Goal: Task Accomplishment & Management: Use online tool/utility

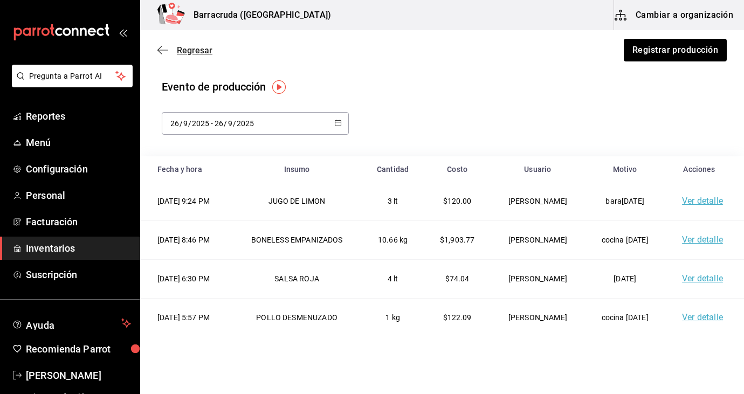
click at [187, 52] on span "Regresar" at bounding box center [195, 50] width 36 height 10
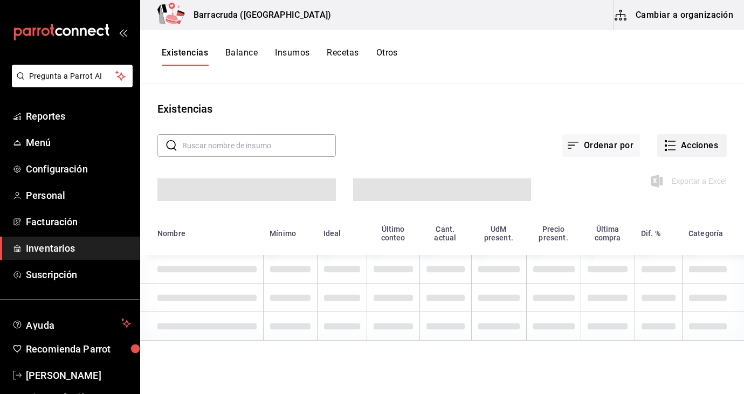
click at [668, 150] on icon "button" at bounding box center [672, 150] width 8 height 0
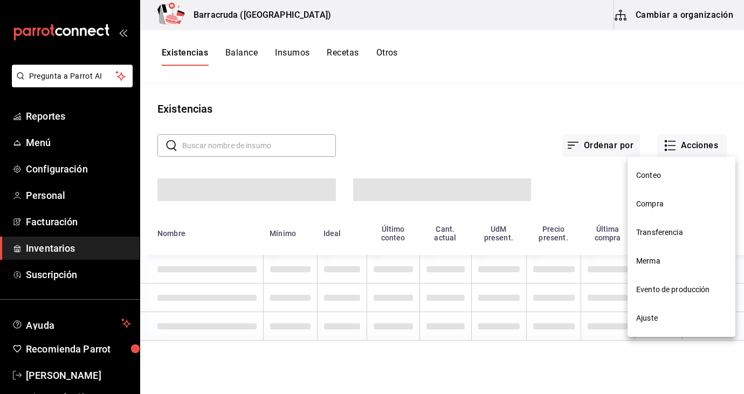
click at [654, 252] on li "Merma" at bounding box center [681, 261] width 108 height 29
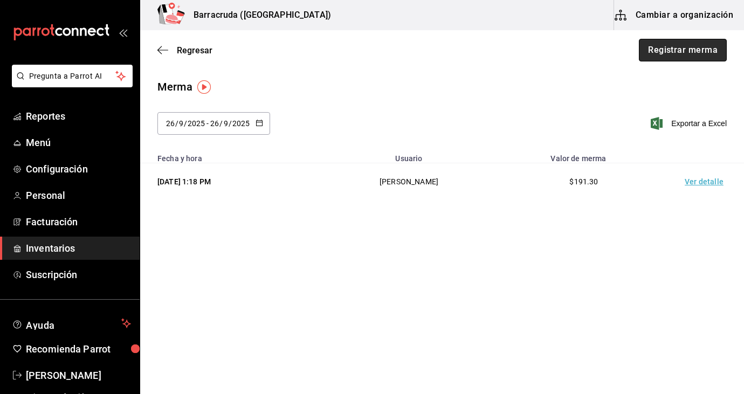
click at [665, 50] on button "Registrar merma" at bounding box center [683, 50] width 88 height 23
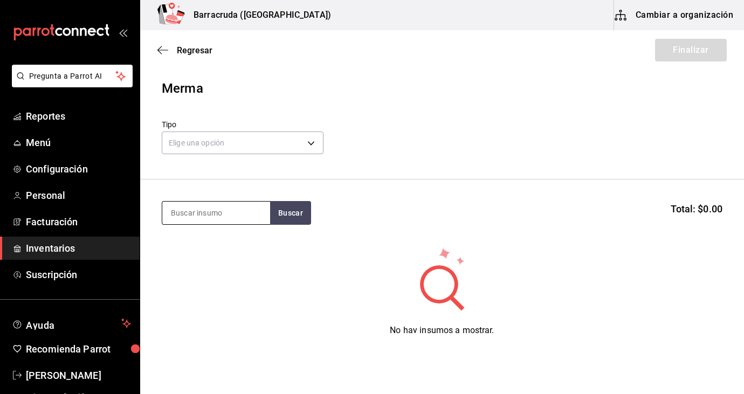
click at [229, 210] on input at bounding box center [216, 213] width 108 height 23
type input "cebolla"
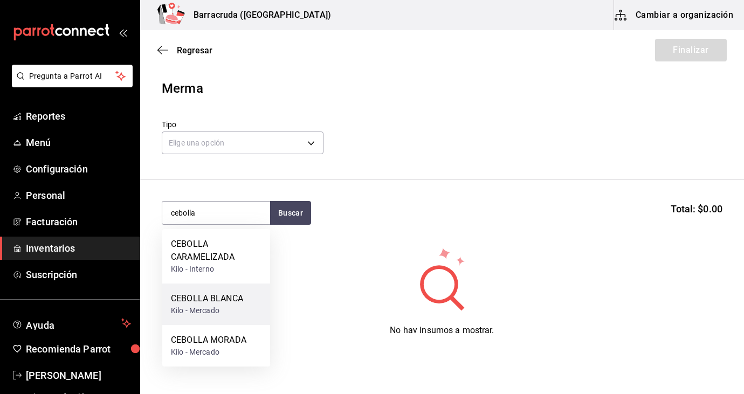
click at [199, 308] on div "Kilo - Mercado" at bounding box center [207, 310] width 72 height 11
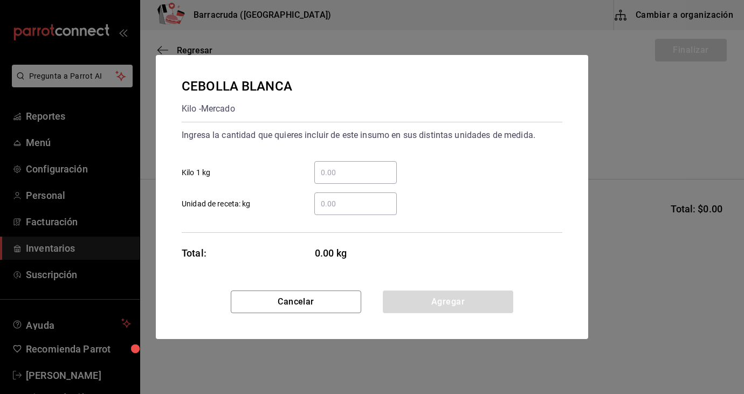
click at [329, 170] on input "​ Kilo 1 kg" at bounding box center [355, 172] width 82 height 13
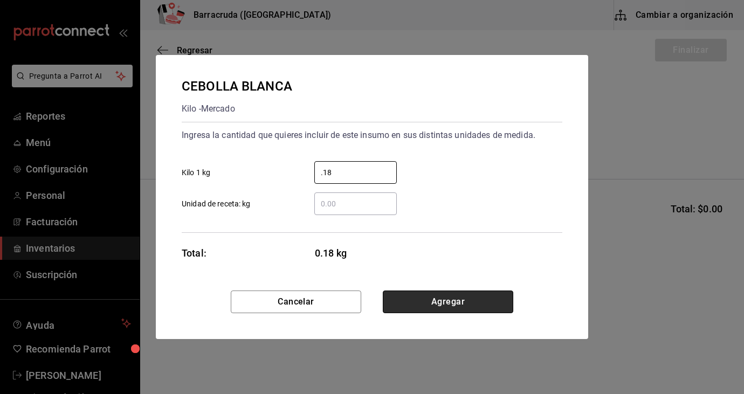
type input "0.18"
click at [417, 304] on button "Agregar" at bounding box center [448, 302] width 130 height 23
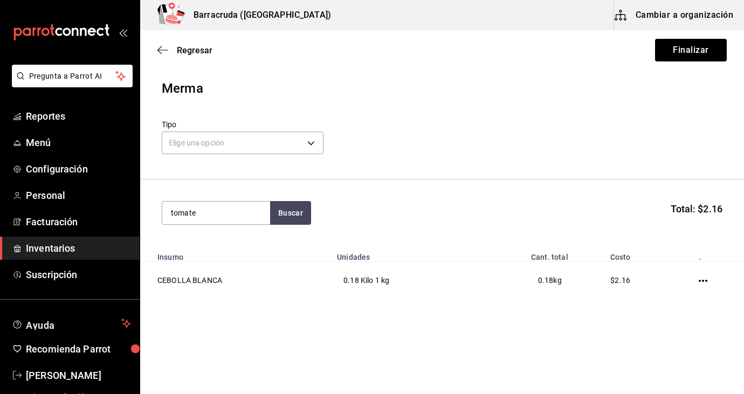
type input "tomate"
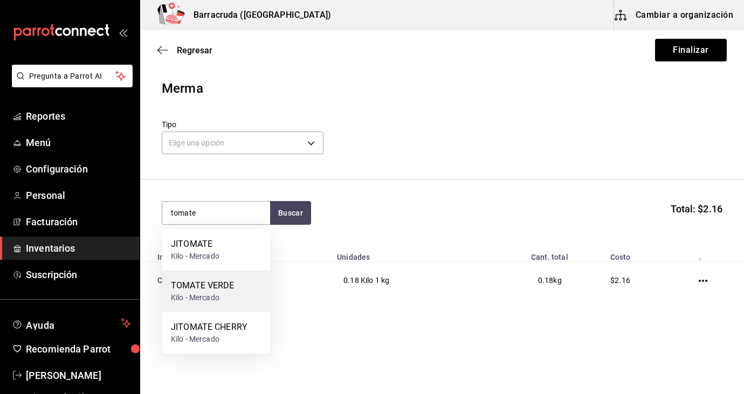
click at [204, 289] on div "TOMATE VERDE" at bounding box center [203, 285] width 64 height 13
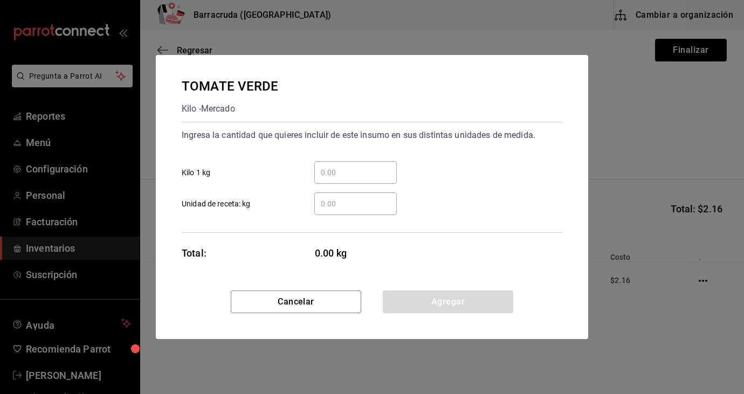
click at [341, 205] on input "​ Unidad de receta: kg" at bounding box center [355, 203] width 82 height 13
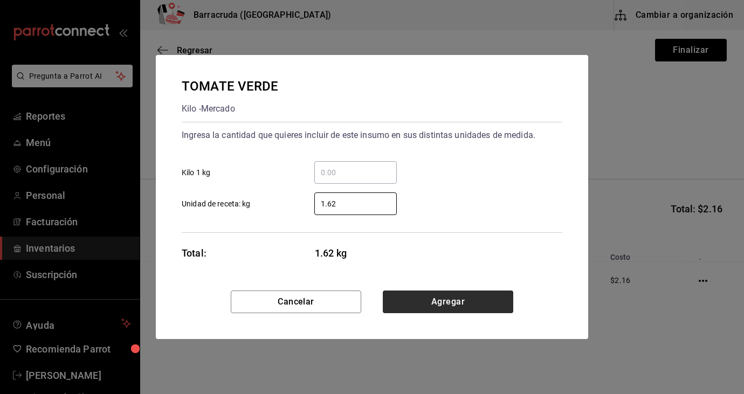
type input "1.62"
click at [433, 304] on button "Agregar" at bounding box center [448, 302] width 130 height 23
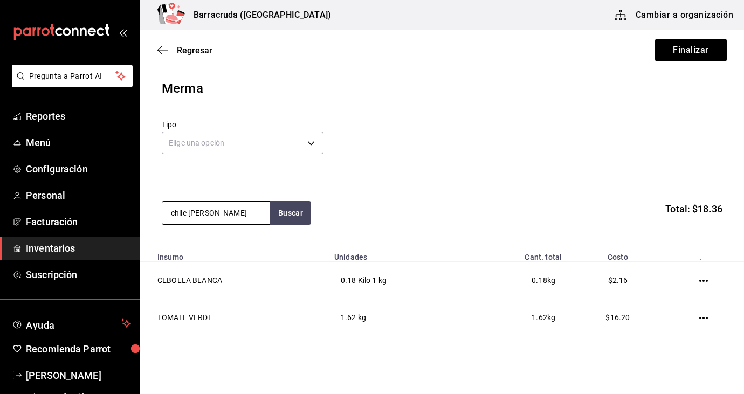
type input "chile [PERSON_NAME]"
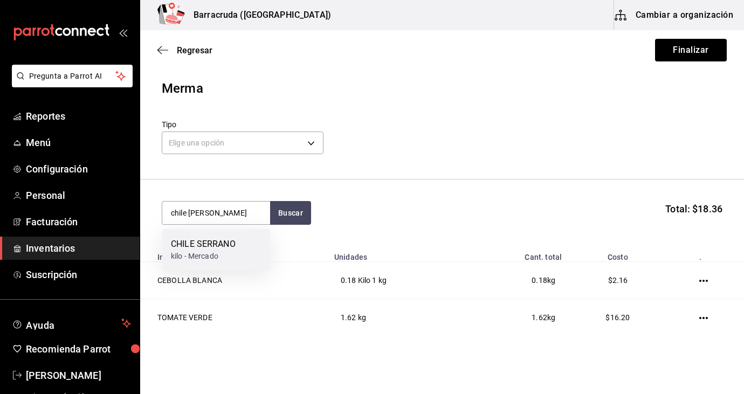
click at [227, 251] on div "kilo - Mercado" at bounding box center [203, 256] width 65 height 11
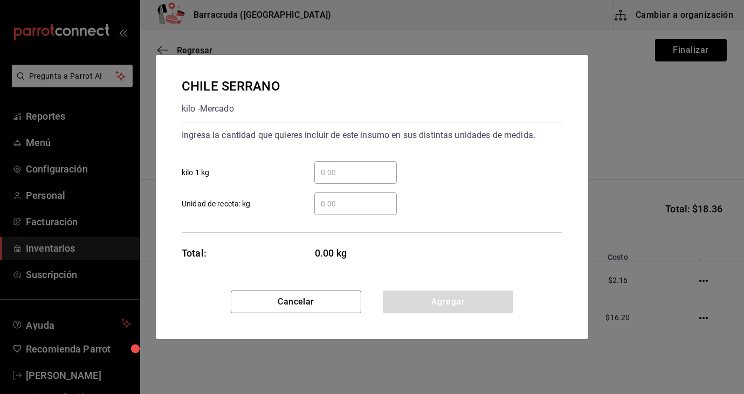
click at [344, 205] on input "​ Unidad de receta: kg" at bounding box center [355, 203] width 82 height 13
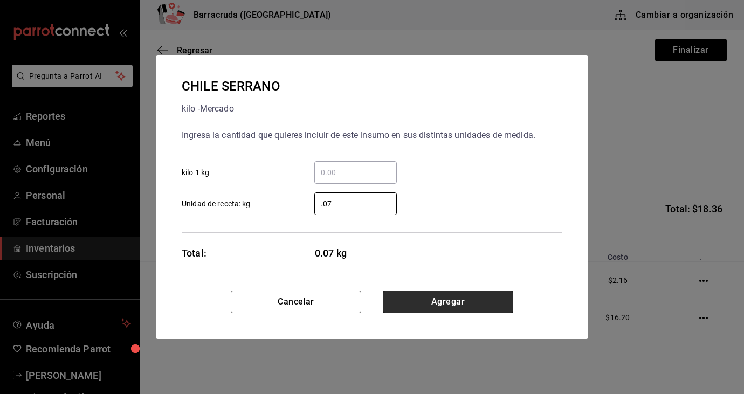
type input "0.07"
click at [434, 309] on button "Agregar" at bounding box center [448, 302] width 130 height 23
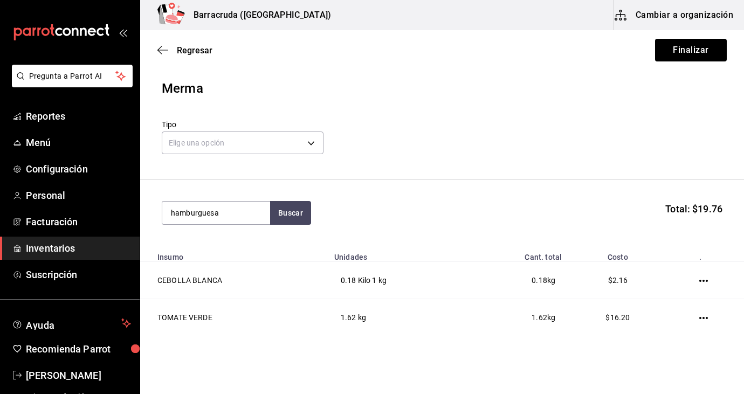
type input "hamburguesa"
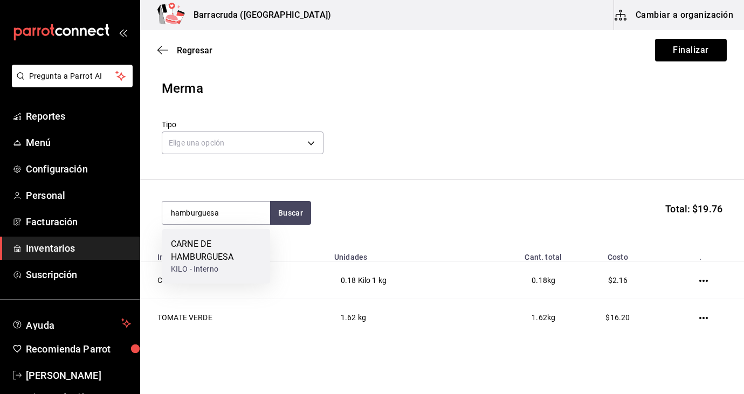
click at [245, 246] on div "CARNE DE HAMBURGUESA" at bounding box center [216, 251] width 91 height 26
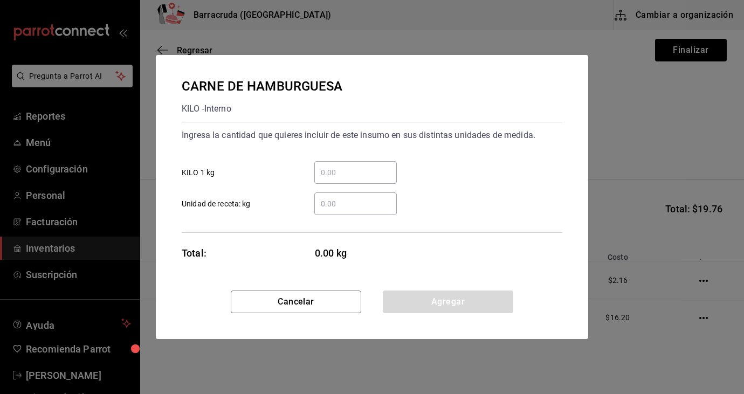
click at [358, 197] on input "​ Unidad de receta: kg" at bounding box center [355, 203] width 82 height 13
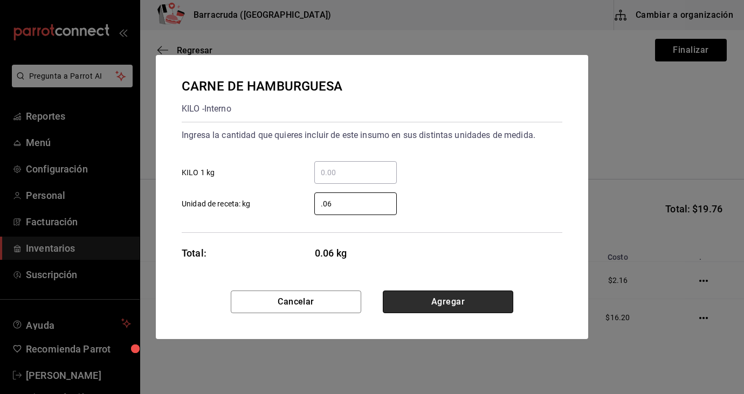
type input "0.06"
click at [442, 297] on button "Agregar" at bounding box center [448, 302] width 130 height 23
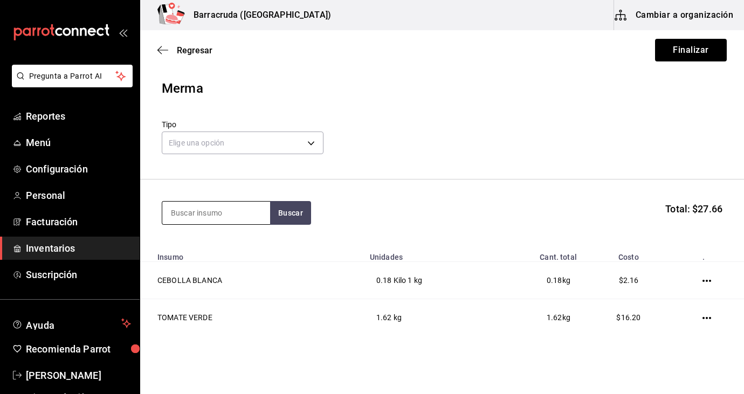
click at [178, 216] on input at bounding box center [216, 213] width 108 height 23
type input "papas"
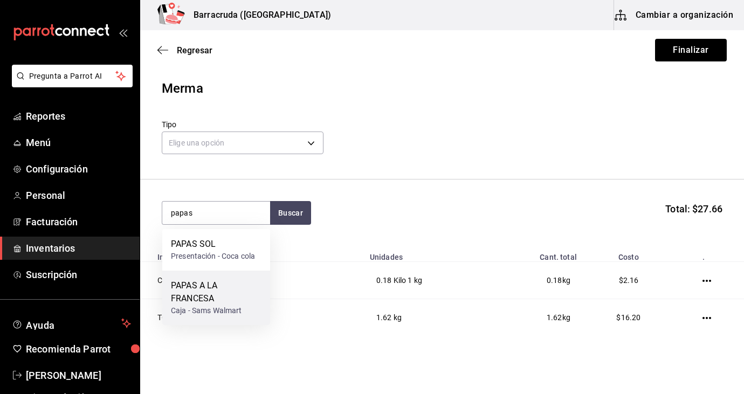
click at [178, 295] on div "PAPAS A LA FRANCESA" at bounding box center [216, 292] width 91 height 26
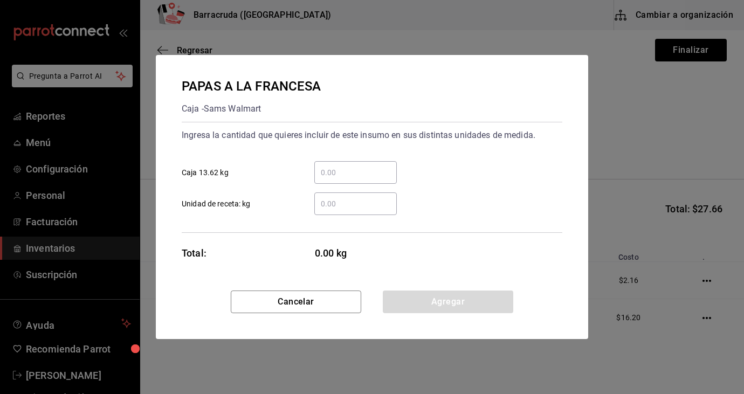
click at [335, 197] on input "​ Unidad de receta: kg" at bounding box center [355, 203] width 82 height 13
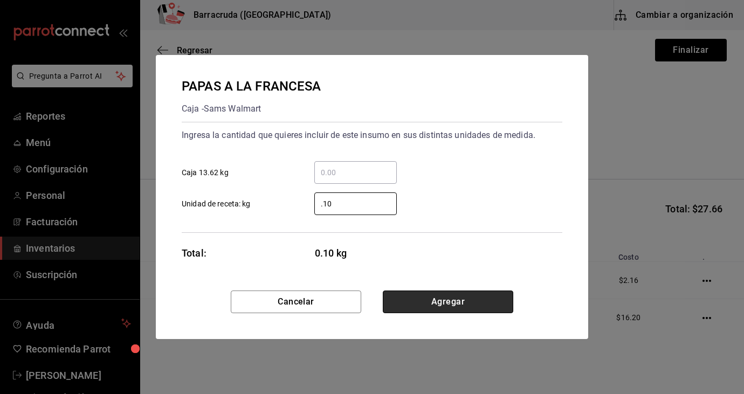
type input "0.10"
click at [419, 309] on button "Agregar" at bounding box center [448, 302] width 130 height 23
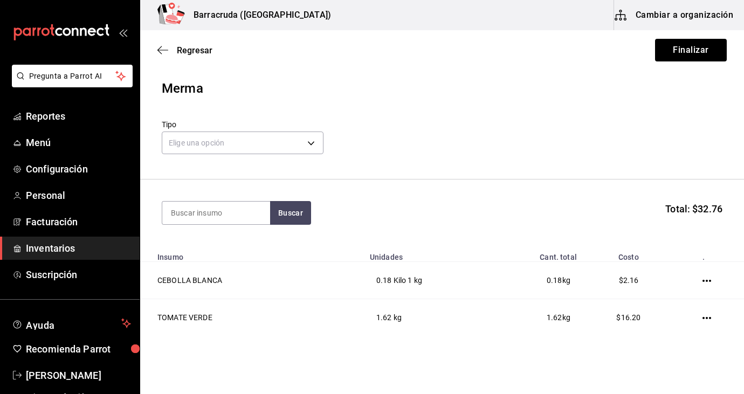
click at [516, 154] on div "Tipo Elige una opción default" at bounding box center [442, 139] width 561 height 38
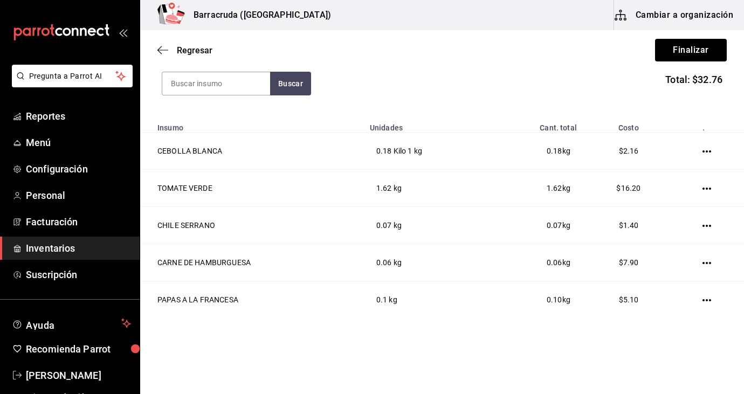
scroll to position [149, 0]
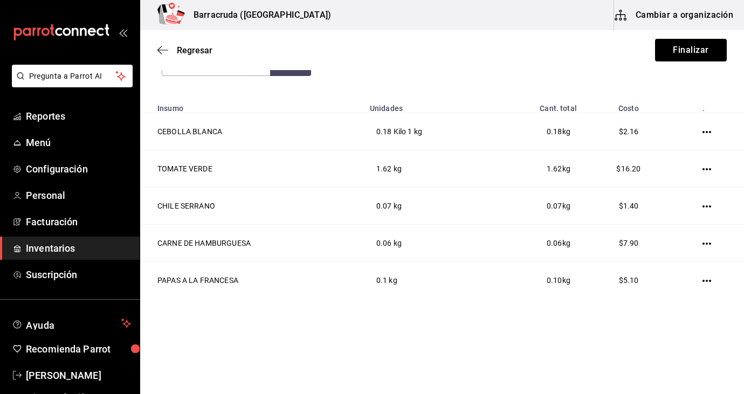
click at [503, 75] on div "Buscar Total: $32.76" at bounding box center [442, 64] width 561 height 24
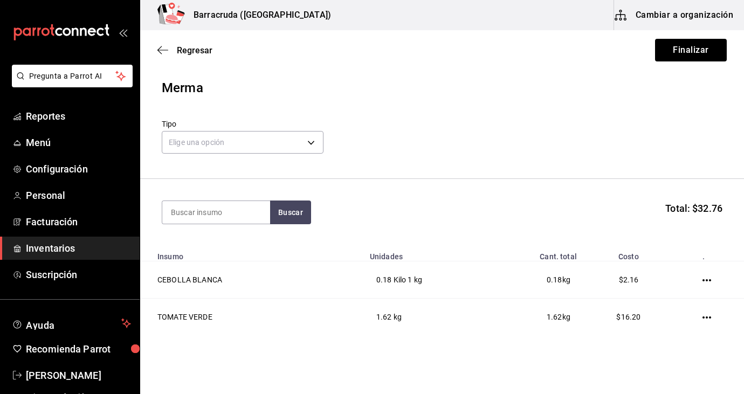
scroll to position [0, 0]
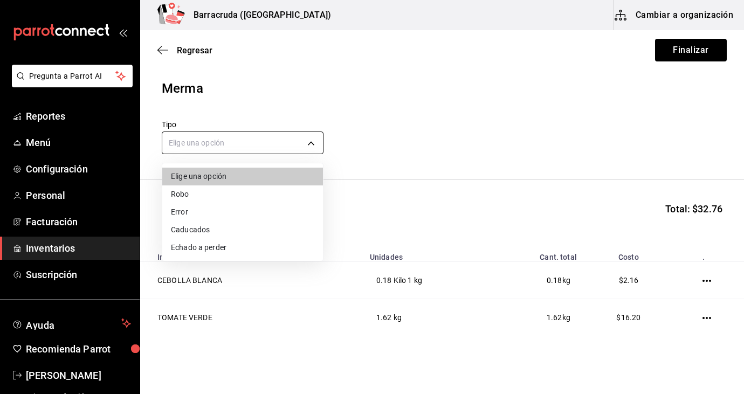
click at [314, 140] on body "Pregunta a Parrot AI Reportes Menú Configuración Personal Facturación Inventari…" at bounding box center [372, 166] width 744 height 333
click at [217, 227] on li "Caducados" at bounding box center [242, 230] width 161 height 18
type input "EXPIRED"
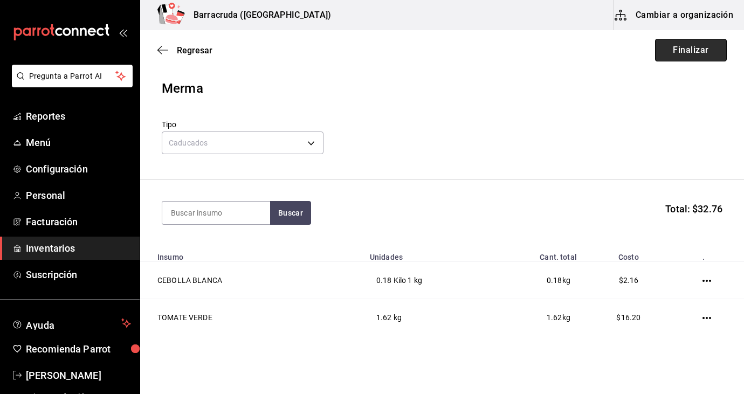
click at [706, 48] on button "Finalizar" at bounding box center [691, 50] width 72 height 23
